Goal: Browse casually: Explore the website without a specific task or goal

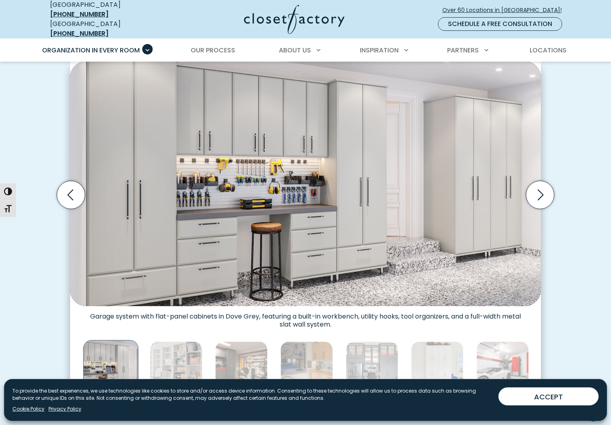
scroll to position [228, 0]
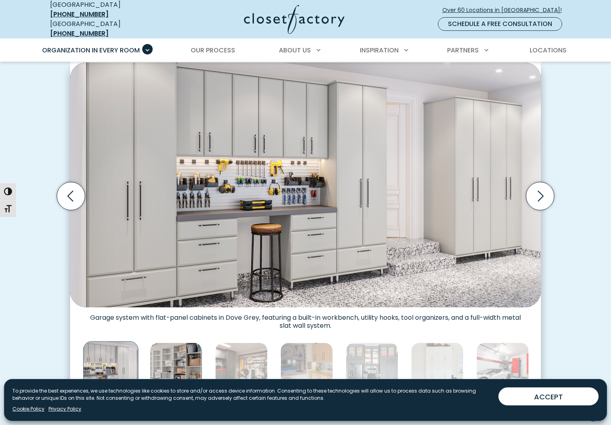
click at [182, 348] on img "Thumbnail Gallery" at bounding box center [176, 369] width 52 height 52
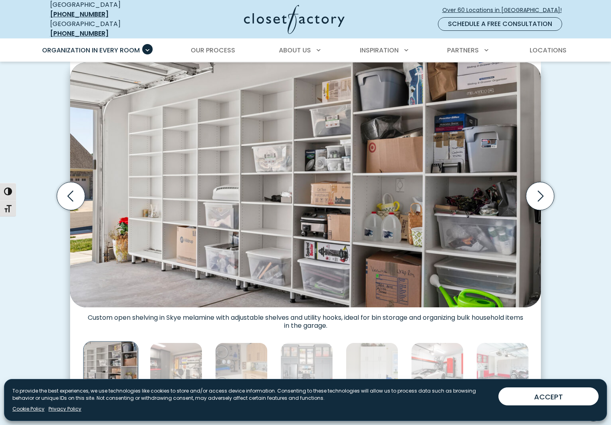
click at [112, 353] on img "Thumbnail Gallery" at bounding box center [110, 369] width 55 height 55
click at [70, 191] on icon "Previous slide" at bounding box center [71, 196] width 28 height 28
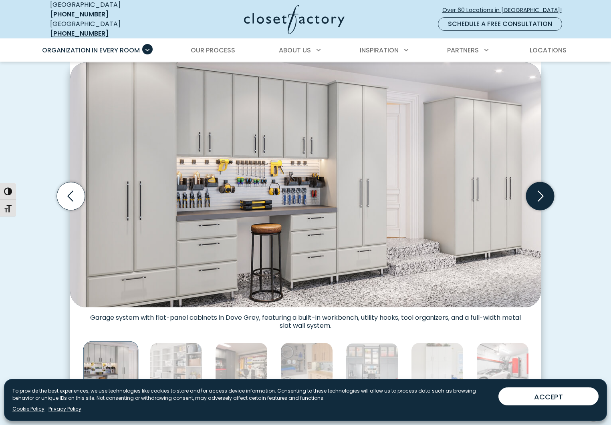
click at [541, 187] on icon "Next slide" at bounding box center [540, 196] width 28 height 28
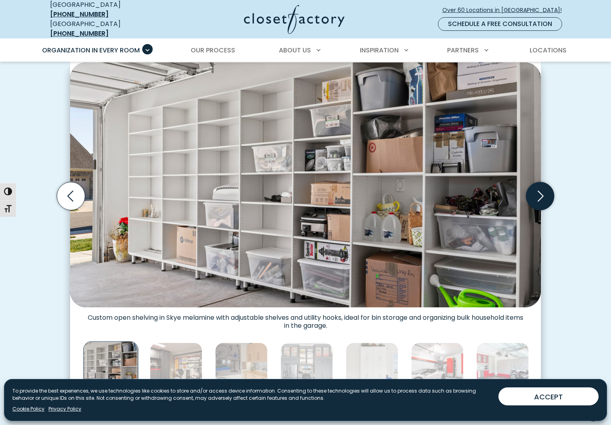
click at [541, 187] on icon "Next slide" at bounding box center [540, 196] width 28 height 28
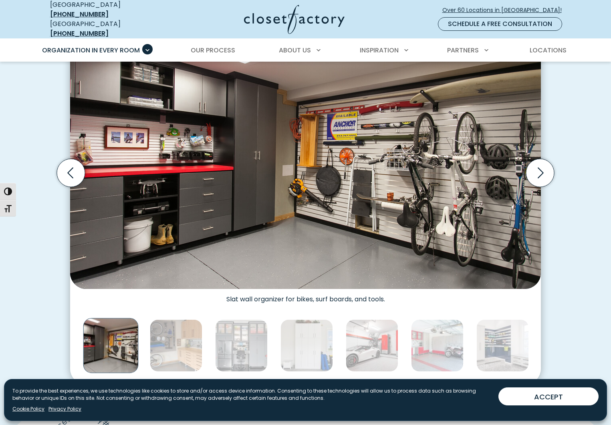
scroll to position [255, 0]
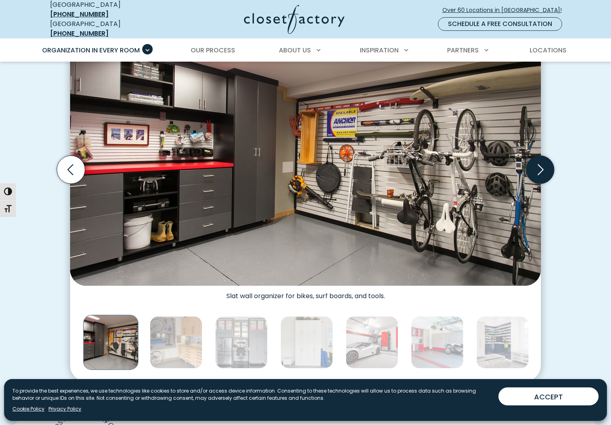
click at [540, 167] on icon "Next slide" at bounding box center [540, 169] width 6 height 11
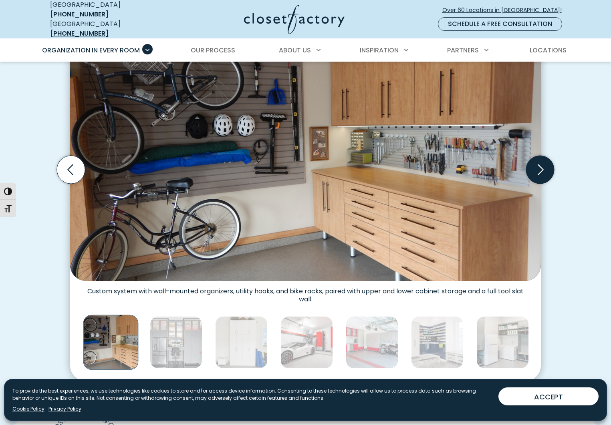
click at [540, 167] on icon "Next slide" at bounding box center [540, 169] width 6 height 11
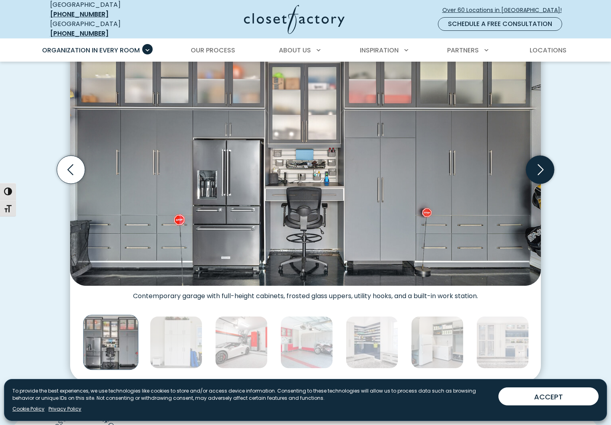
click at [540, 167] on icon "Next slide" at bounding box center [540, 169] width 6 height 11
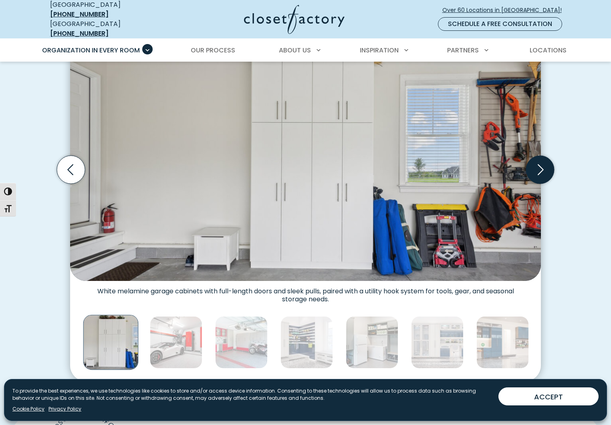
click at [540, 167] on icon "Next slide" at bounding box center [540, 169] width 6 height 11
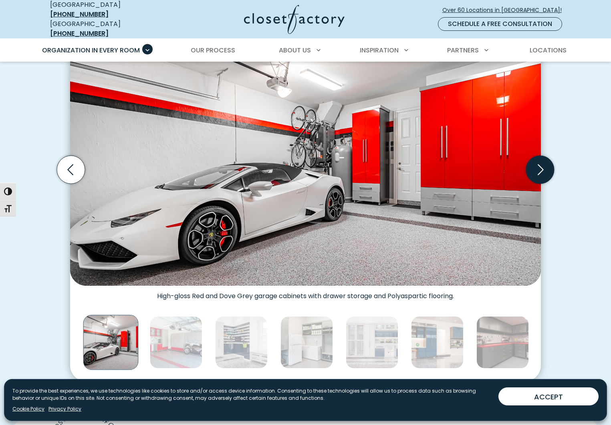
click at [540, 167] on icon "Next slide" at bounding box center [540, 169] width 6 height 11
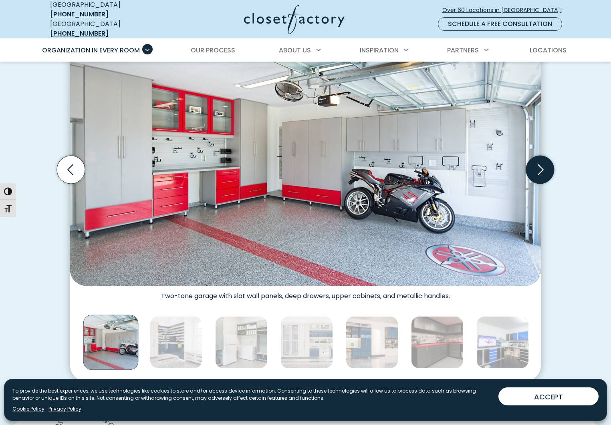
click at [540, 167] on icon "Next slide" at bounding box center [540, 169] width 6 height 11
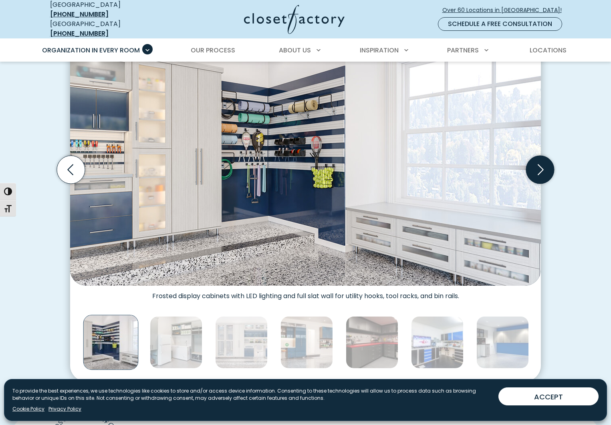
click at [540, 167] on icon "Next slide" at bounding box center [540, 169] width 6 height 11
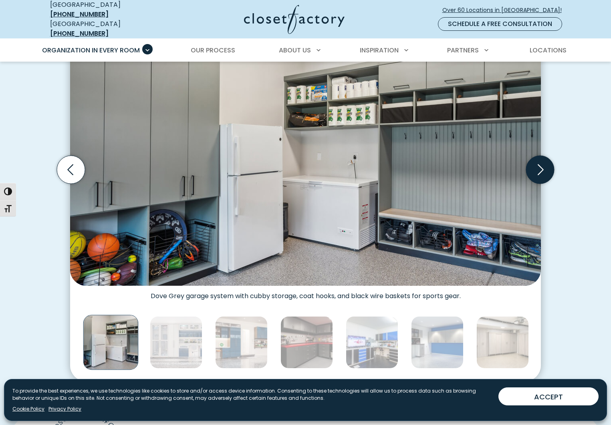
click at [540, 167] on icon "Next slide" at bounding box center [540, 169] width 6 height 11
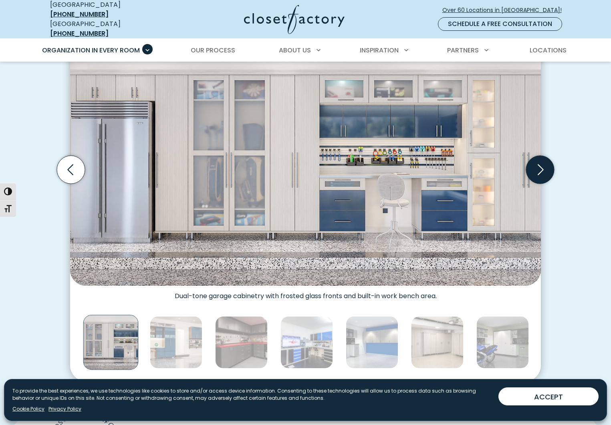
click at [540, 167] on icon "Next slide" at bounding box center [540, 169] width 6 height 11
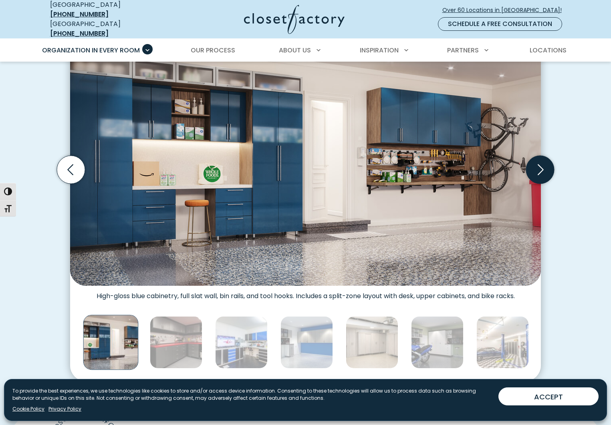
click at [540, 167] on icon "Next slide" at bounding box center [540, 169] width 6 height 11
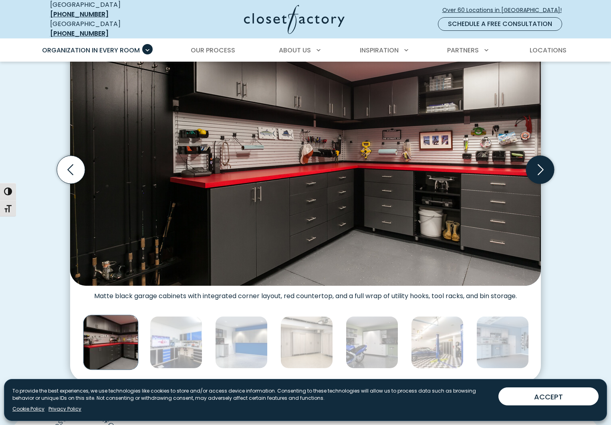
click at [540, 167] on icon "Next slide" at bounding box center [540, 169] width 6 height 11
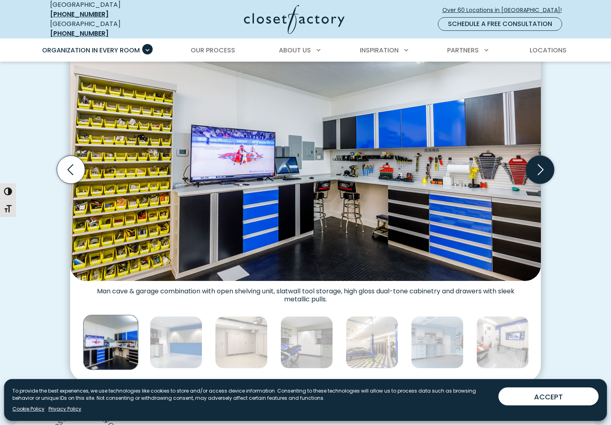
click at [541, 167] on icon "Next slide" at bounding box center [540, 170] width 28 height 28
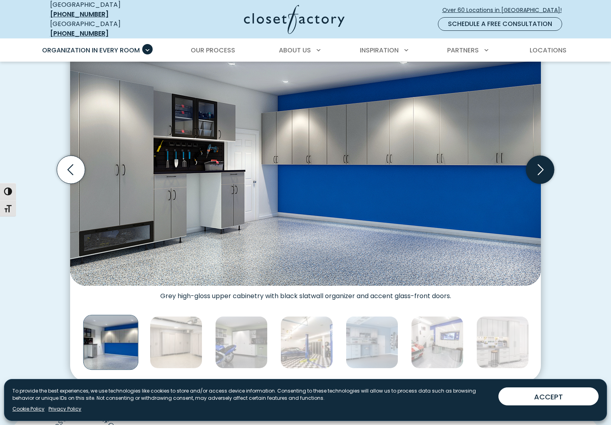
click at [541, 167] on icon "Next slide" at bounding box center [540, 170] width 28 height 28
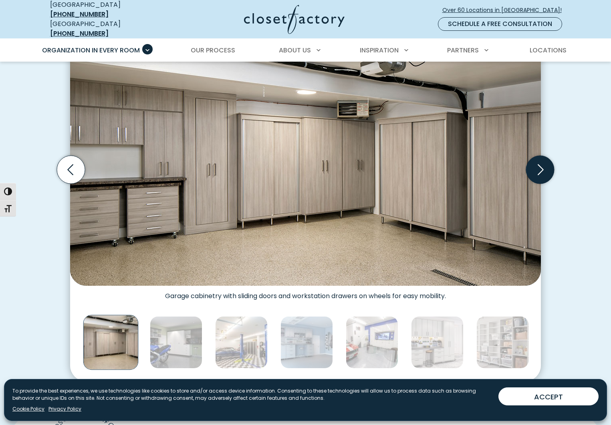
click at [541, 167] on icon "Next slide" at bounding box center [540, 170] width 28 height 28
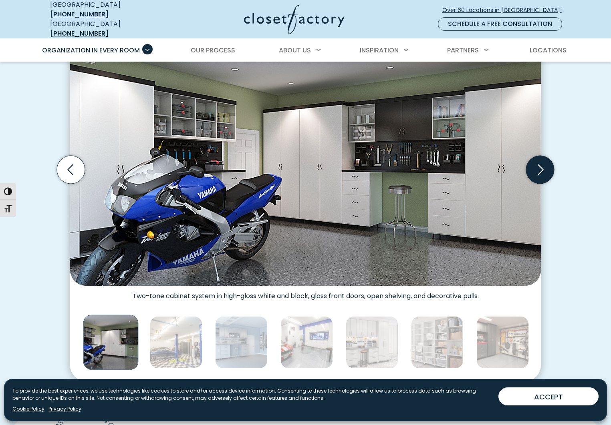
click at [541, 167] on icon "Next slide" at bounding box center [540, 170] width 28 height 28
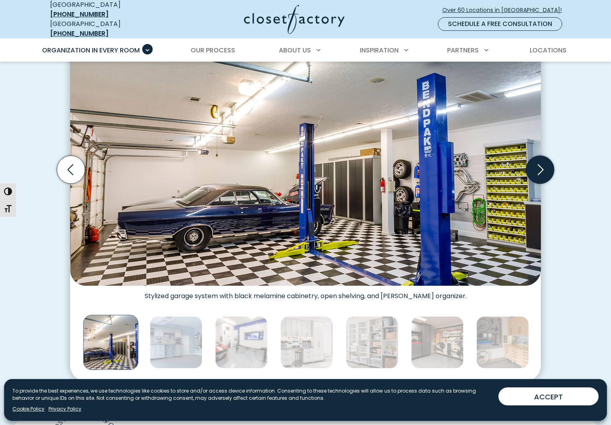
click at [541, 167] on icon "Next slide" at bounding box center [540, 170] width 28 height 28
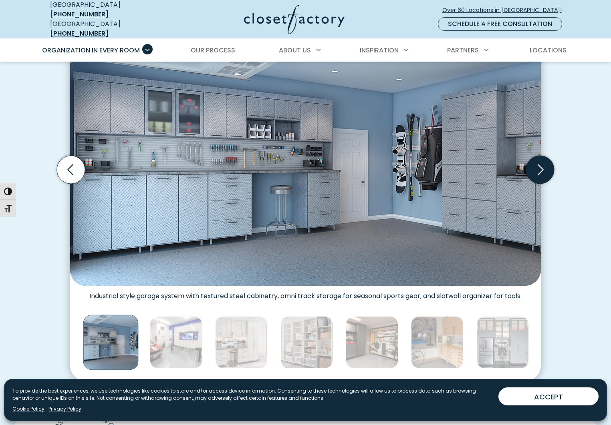
click at [541, 167] on icon "Next slide" at bounding box center [540, 170] width 28 height 28
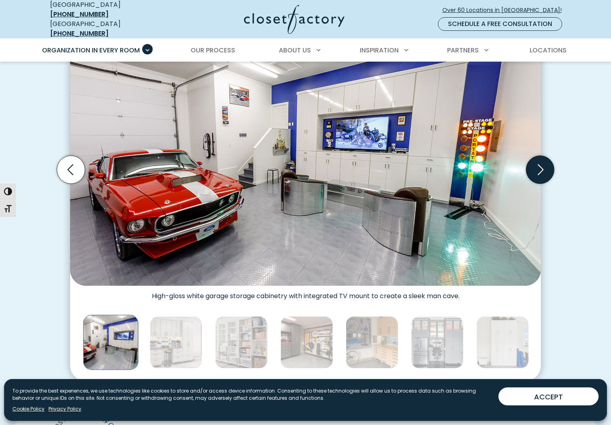
click at [541, 167] on icon "Next slide" at bounding box center [540, 170] width 28 height 28
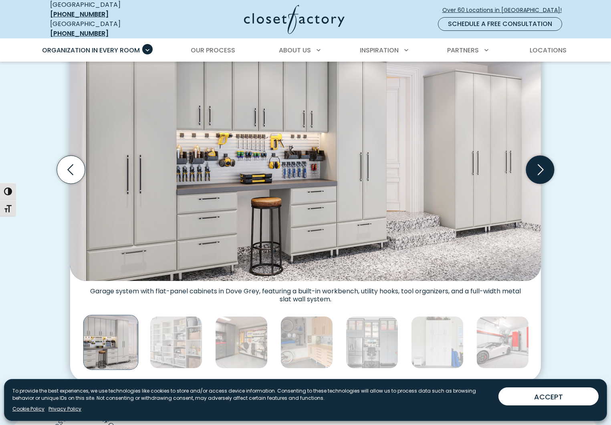
click at [541, 167] on icon "Next slide" at bounding box center [540, 170] width 28 height 28
